Goal: Information Seeking & Learning: Learn about a topic

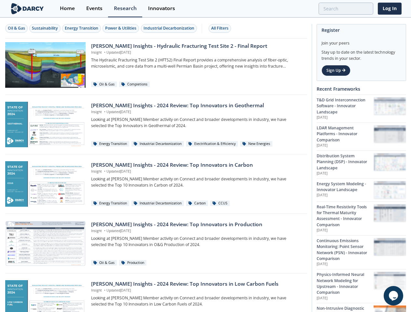
click at [17, 28] on div "Oil & Gas" at bounding box center [16, 28] width 17 height 6
click at [45, 28] on div "Sustainability" at bounding box center [45, 28] width 26 height 6
click at [82, 28] on div "Energy Transition" at bounding box center [81, 28] width 33 height 6
click at [122, 28] on div "Power & Utilities" at bounding box center [120, 28] width 31 height 6
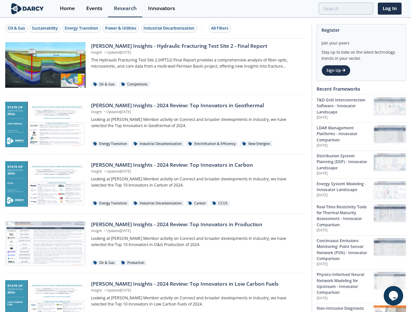
click at [170, 28] on div "Industrial Decarbonization" at bounding box center [168, 28] width 51 height 6
click at [221, 28] on div "All Filters" at bounding box center [219, 28] width 17 height 6
